Goal: Find specific page/section: Find specific page/section

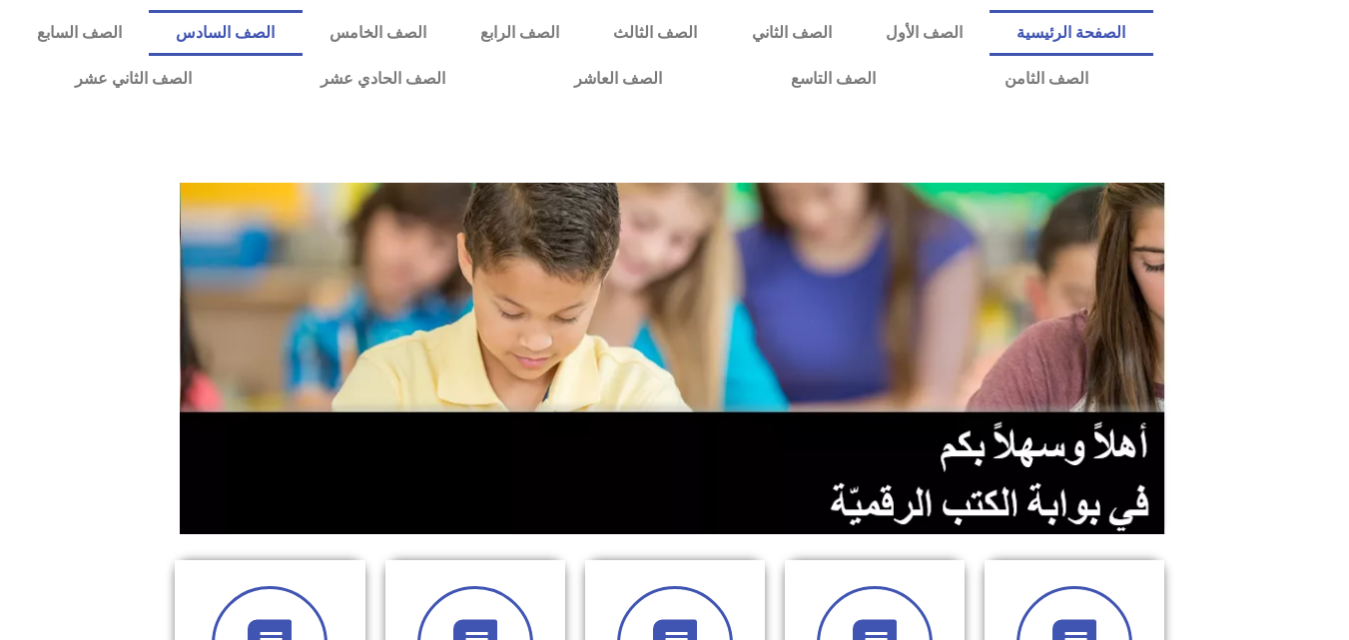
click at [301, 45] on link "الصف السادس" at bounding box center [225, 33] width 153 height 46
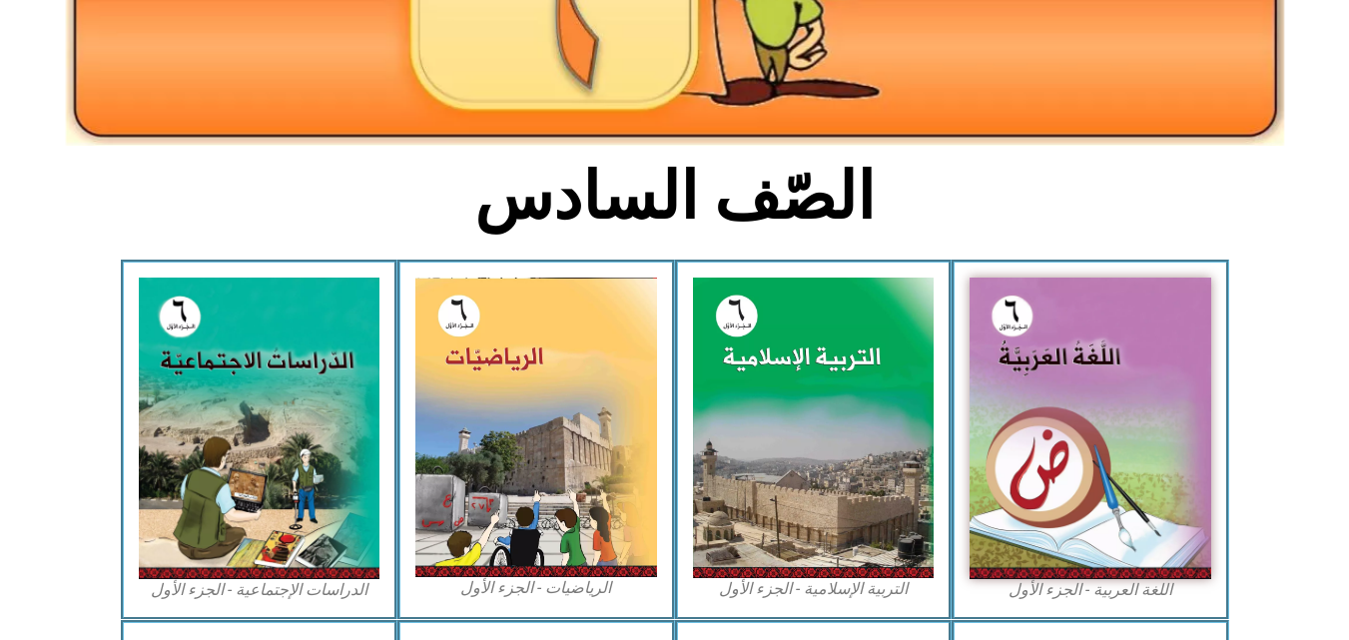
scroll to position [403, 0]
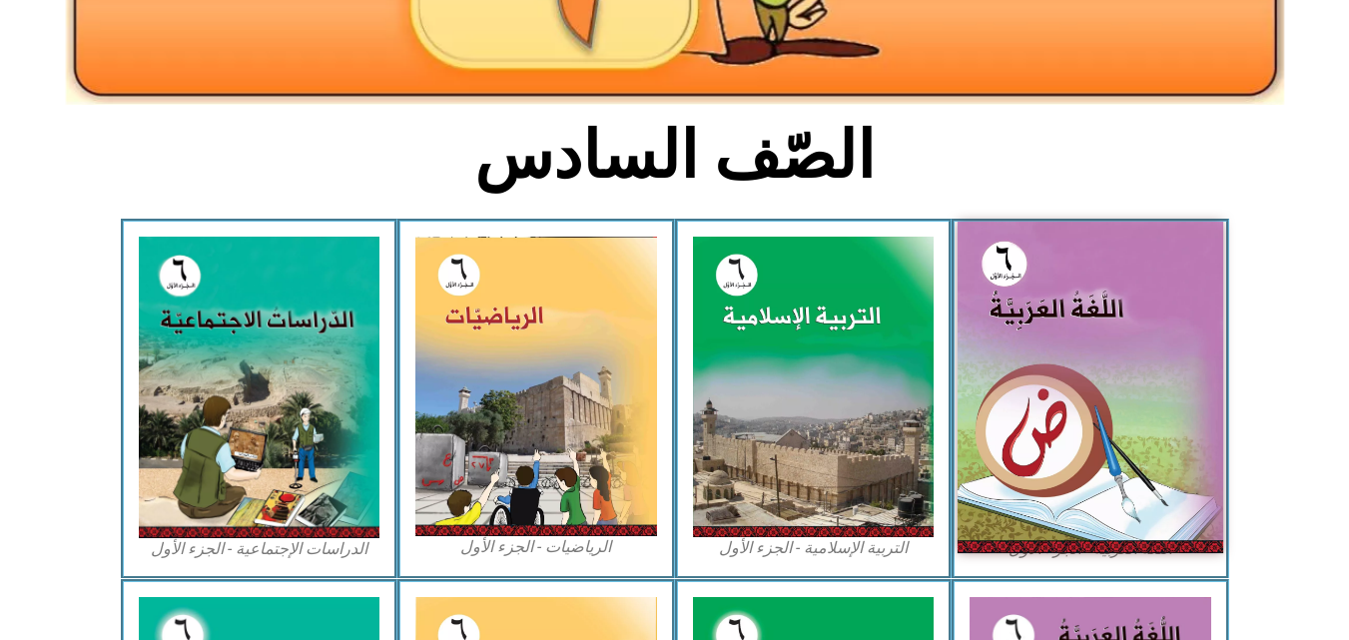
click at [957, 404] on img at bounding box center [1090, 387] width 266 height 331
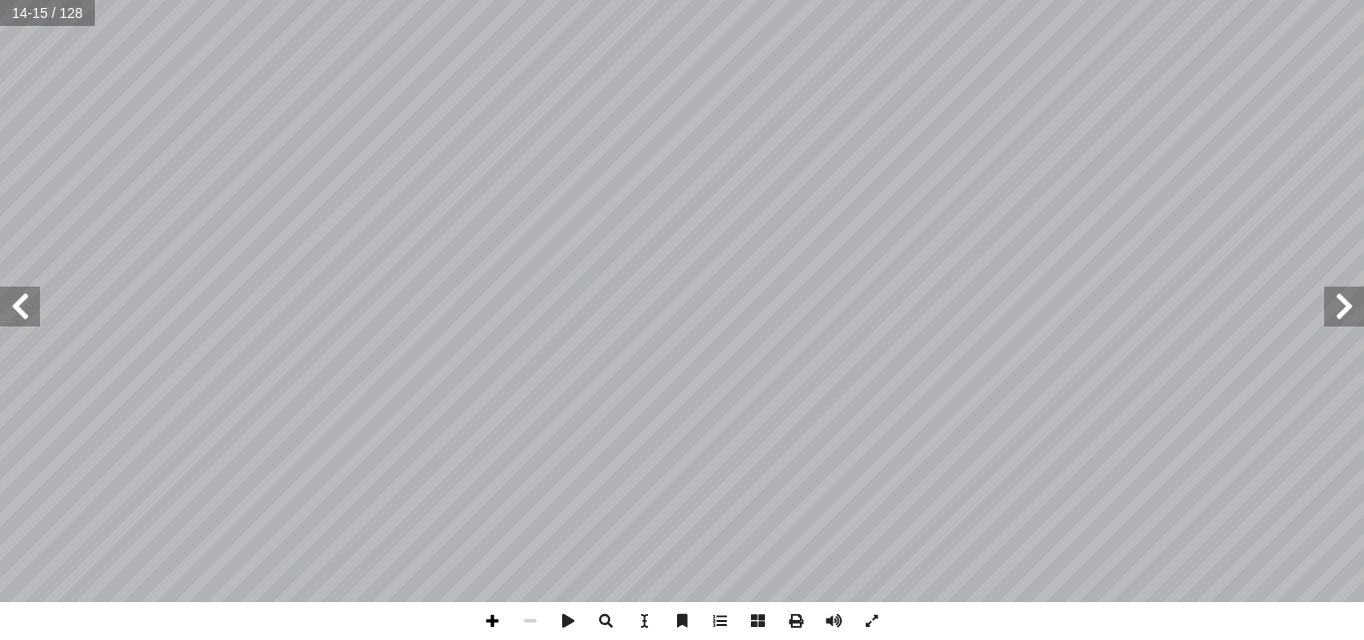
click at [491, 624] on span at bounding box center [492, 621] width 38 height 38
